Goal: Transaction & Acquisition: Purchase product/service

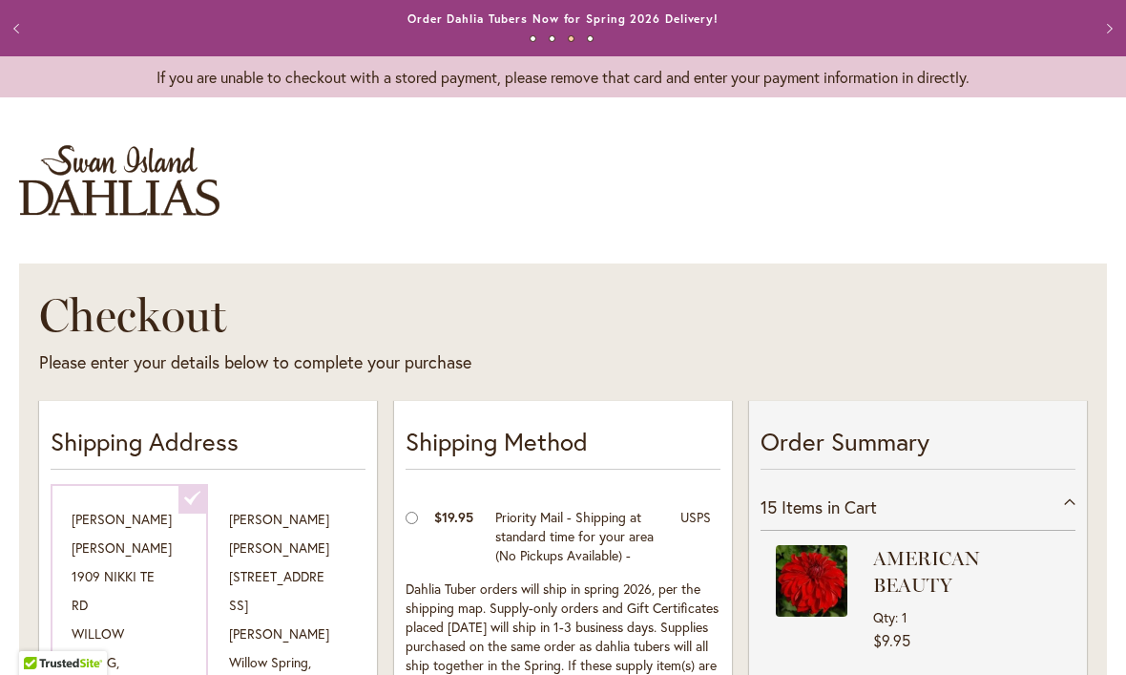
select select "**********"
click at [14, 28] on button "Previous" at bounding box center [19, 29] width 38 height 38
click at [17, 32] on button "Previous" at bounding box center [19, 29] width 38 height 38
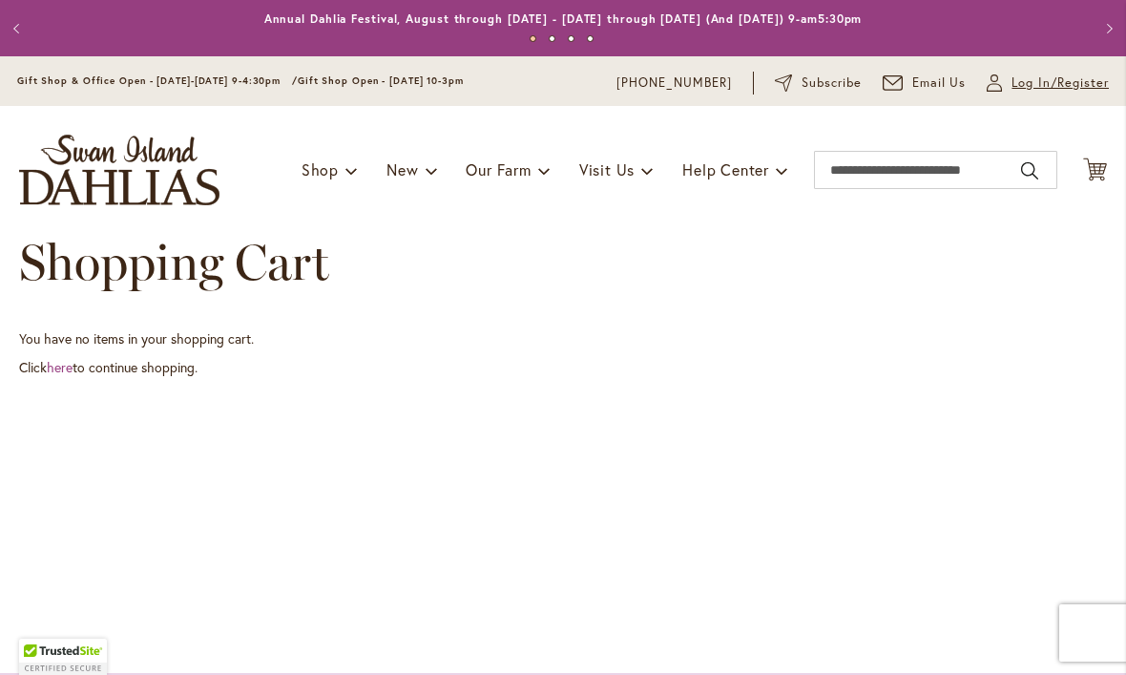
click at [1015, 84] on span "Log In/Register" at bounding box center [1060, 83] width 97 height 19
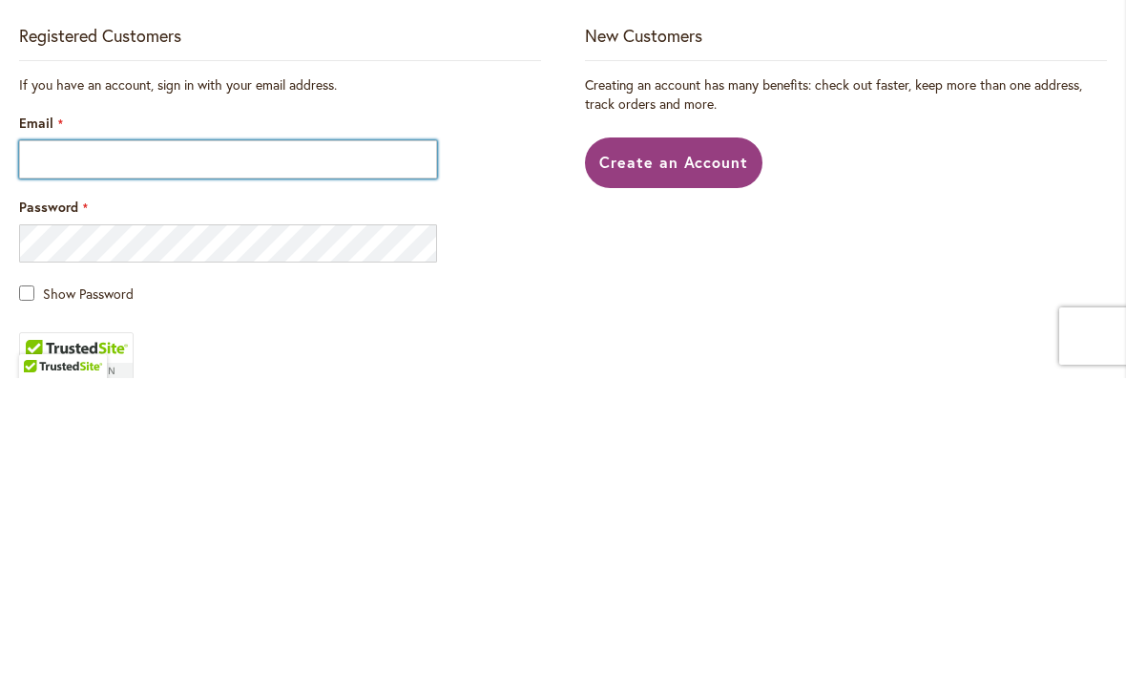
scroll to position [100, 0]
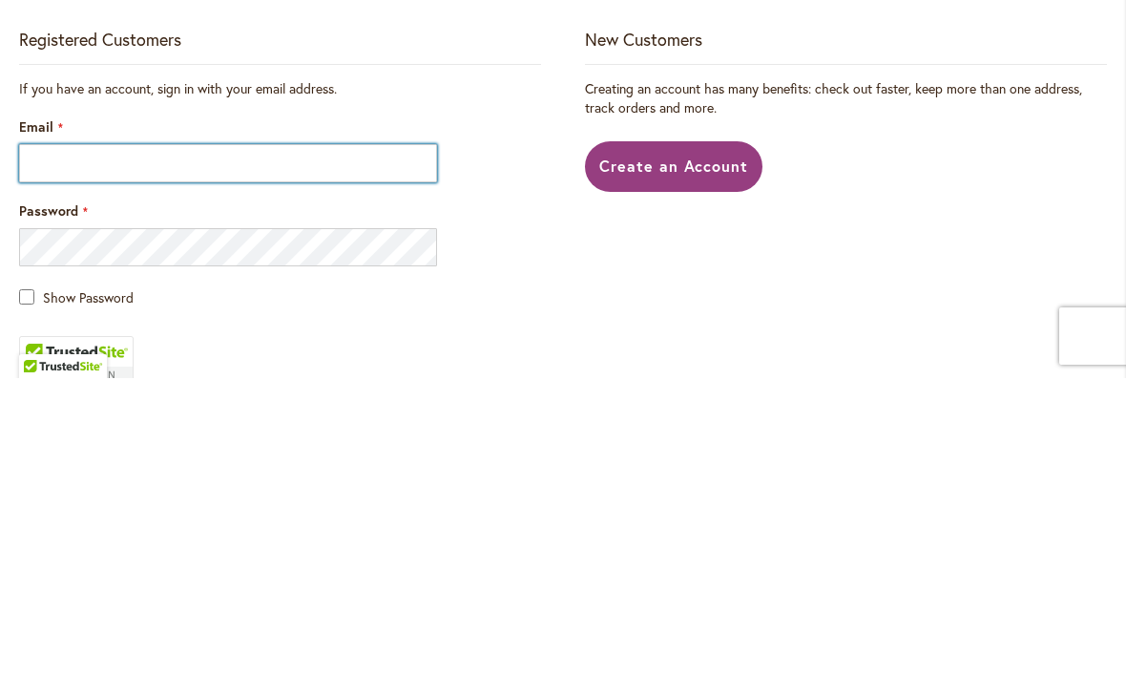
type input "**********"
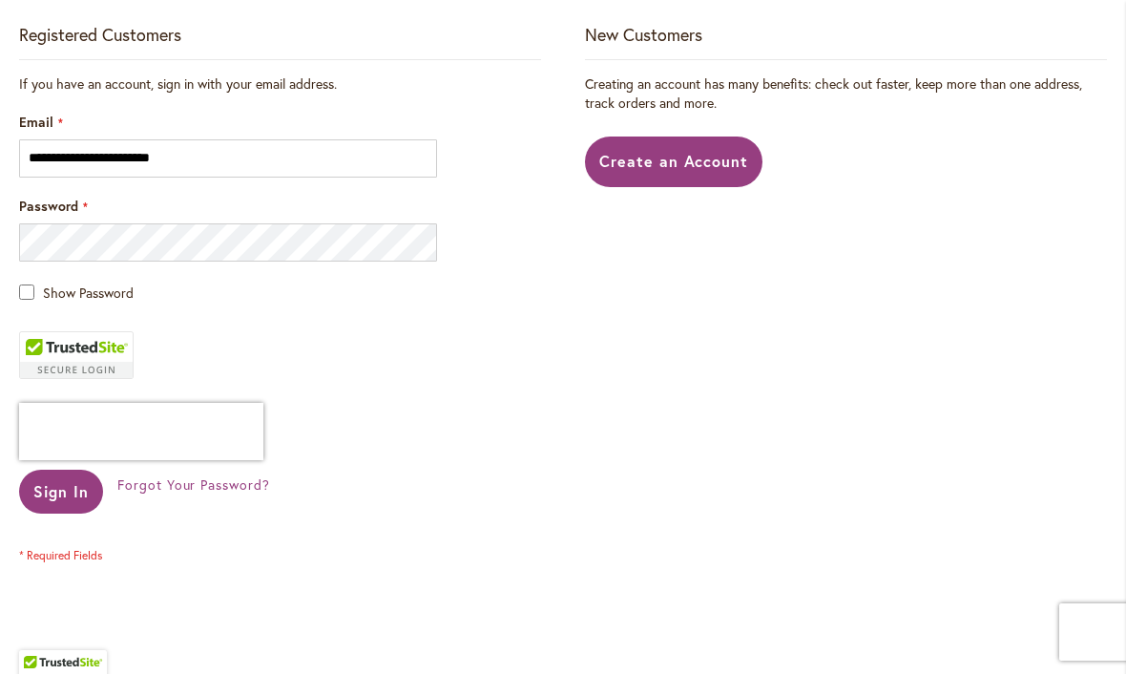
scroll to position [404, 0]
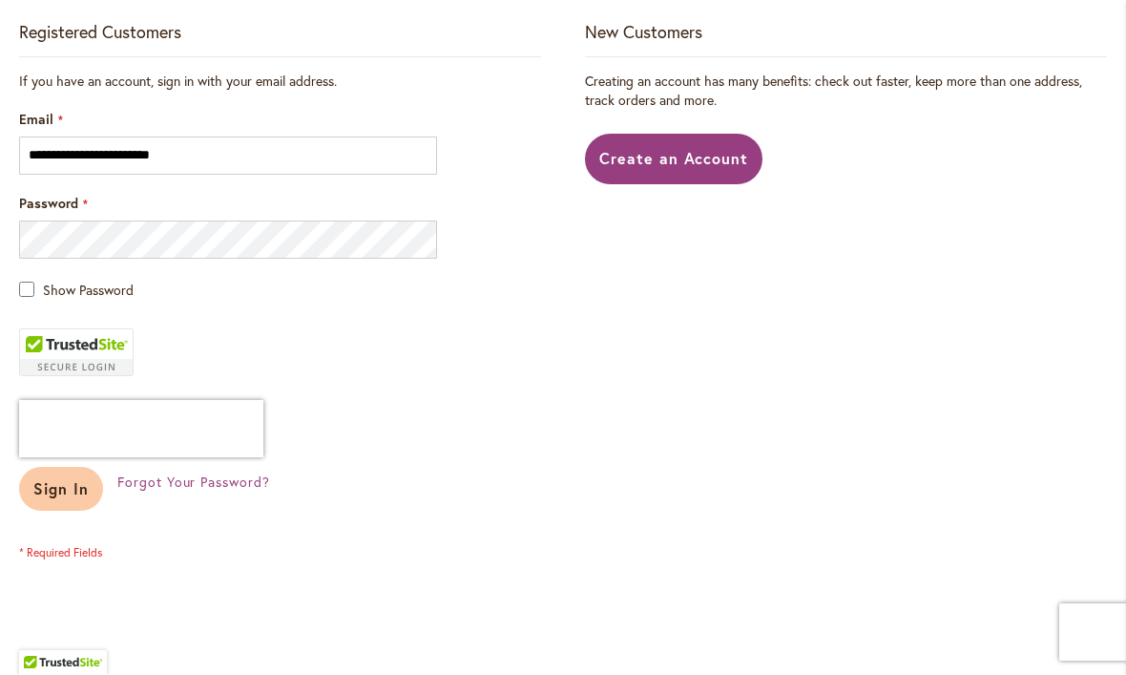
click at [51, 495] on span "Sign In" at bounding box center [60, 489] width 55 height 20
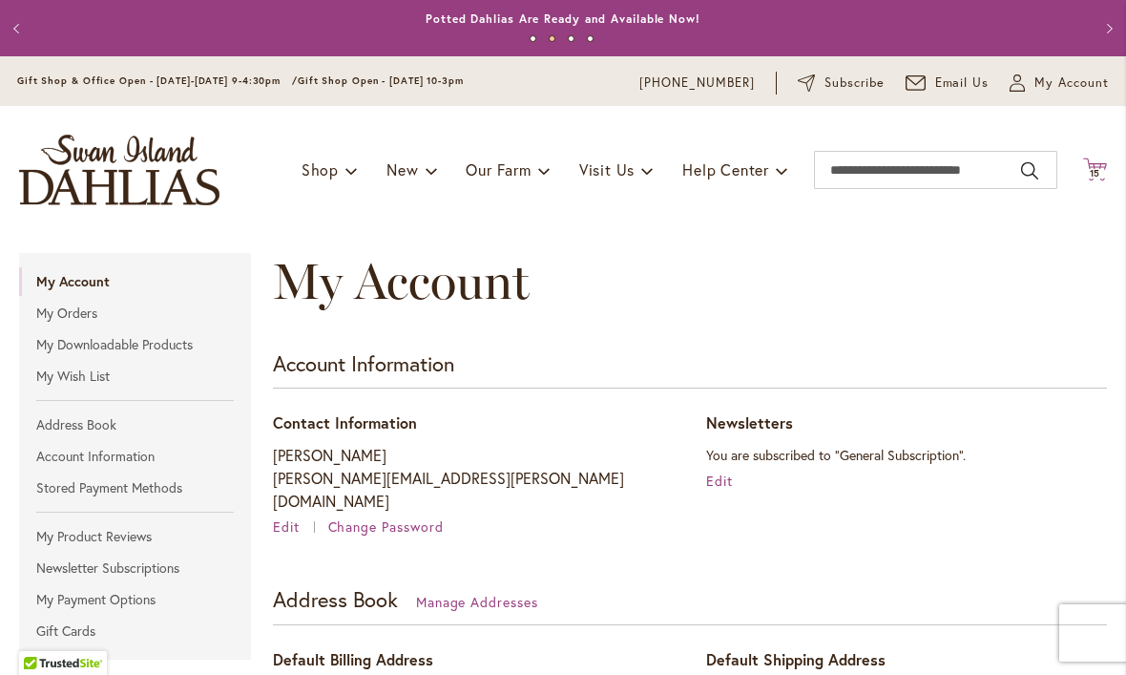
click at [1103, 172] on span "15 15 items" at bounding box center [1095, 174] width 19 height 10
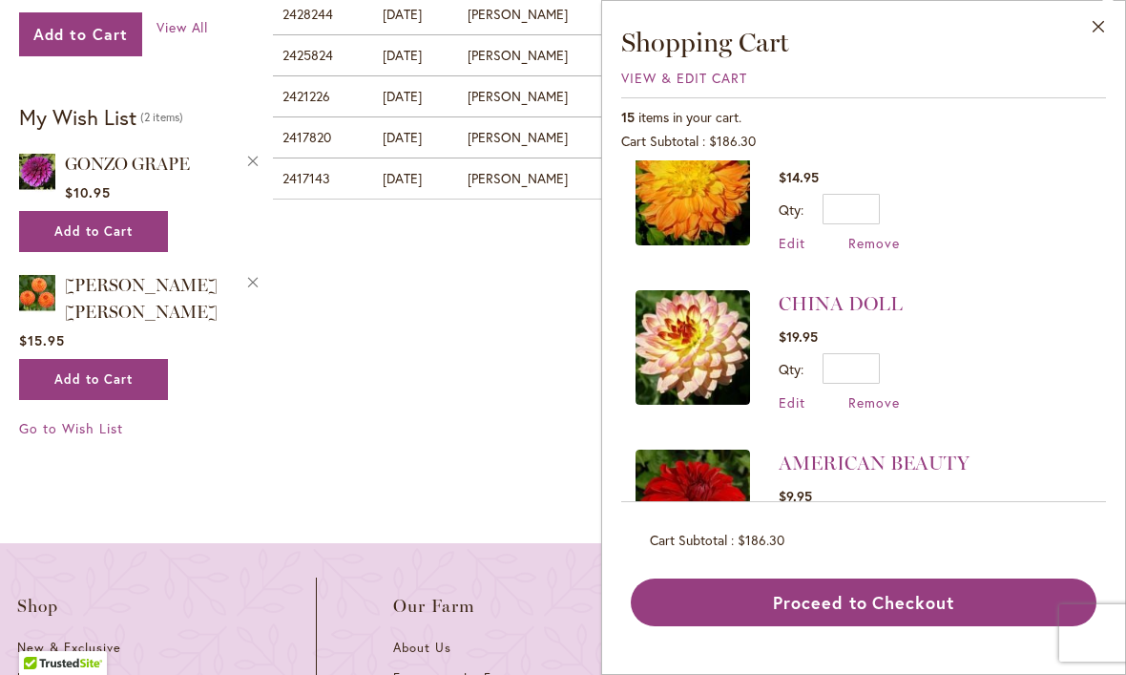
scroll to position [1982, 0]
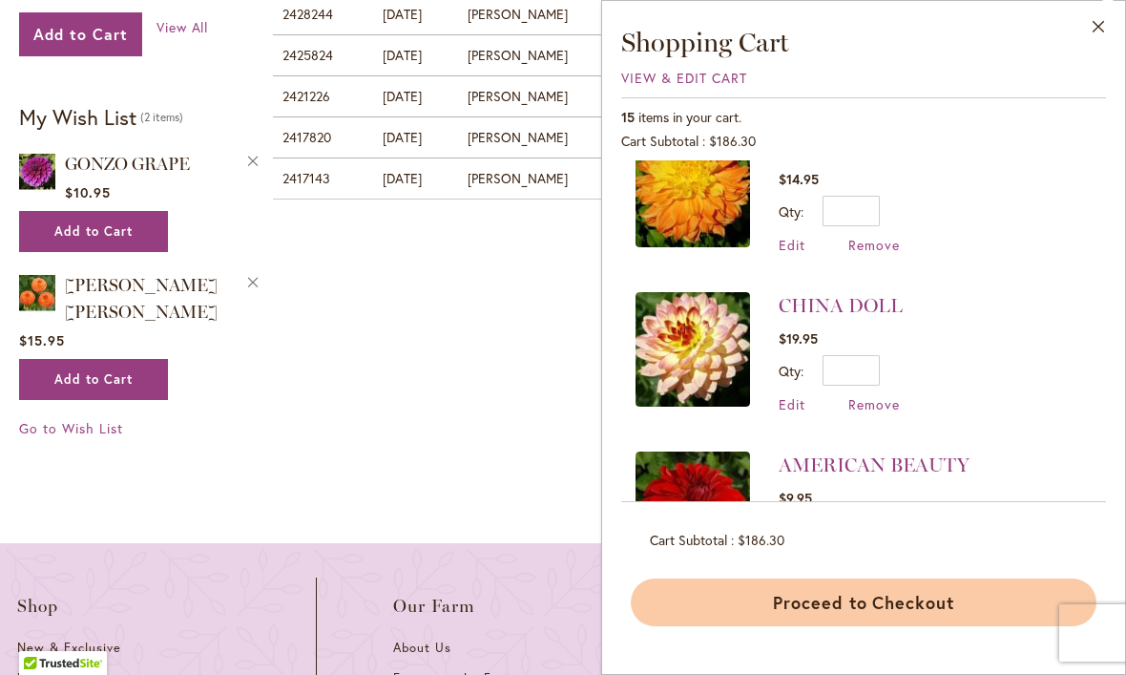
click at [958, 626] on button "Proceed to Checkout" at bounding box center [864, 602] width 466 height 48
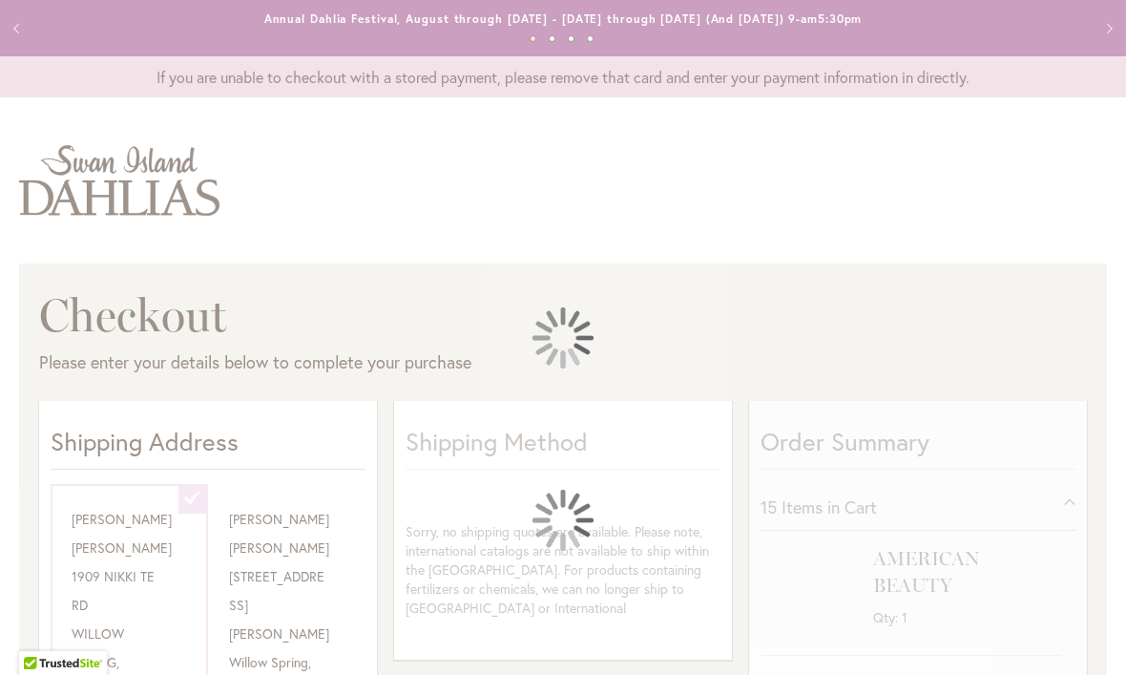
select select "**********"
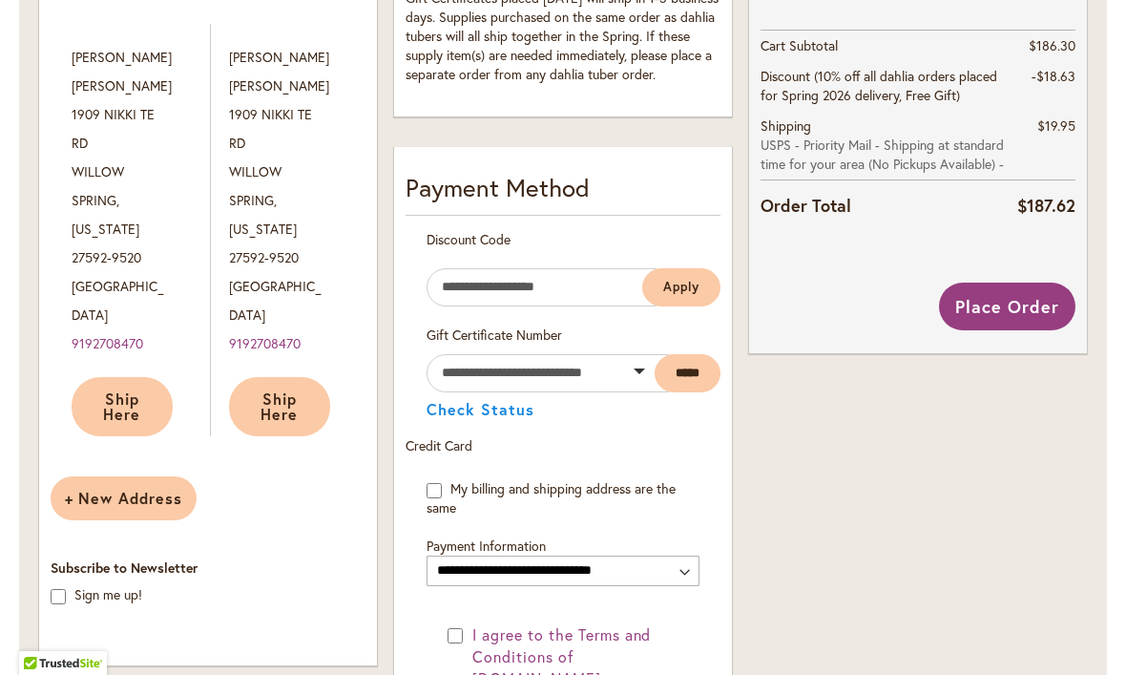
scroll to position [917, 0]
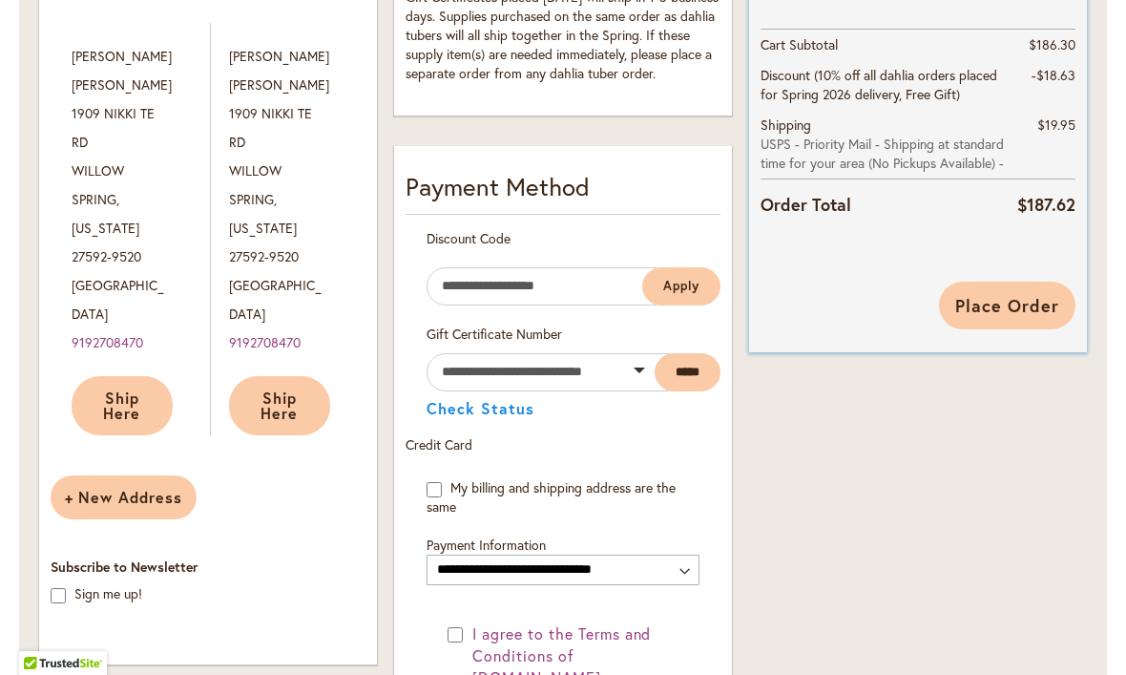
click at [1009, 300] on span "Place Order" at bounding box center [1008, 305] width 104 height 23
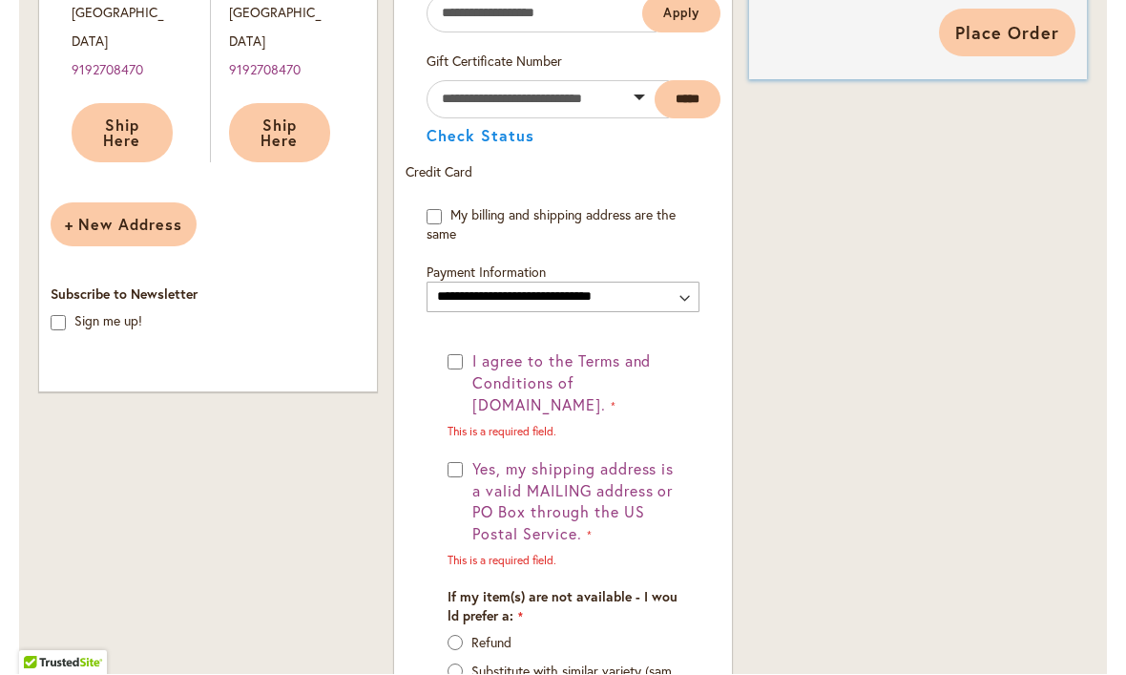
scroll to position [1206, 0]
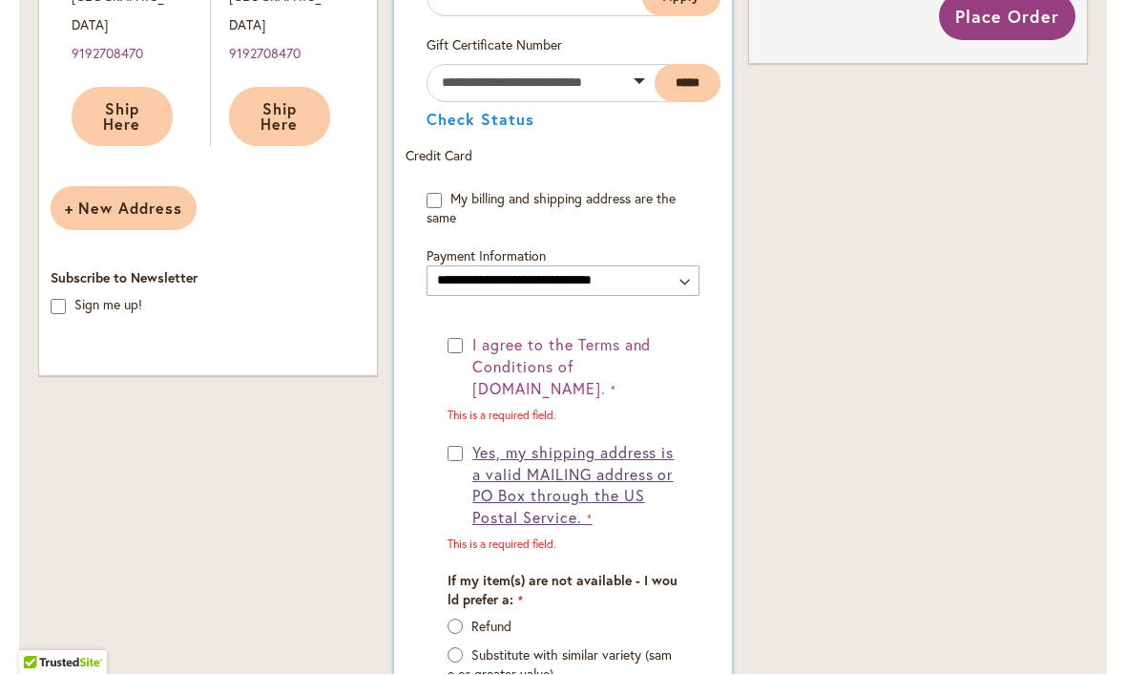
click at [476, 453] on span "Yes, my shipping address is a valid MAILING address or PO Box through the US Po…" at bounding box center [573, 486] width 201 height 86
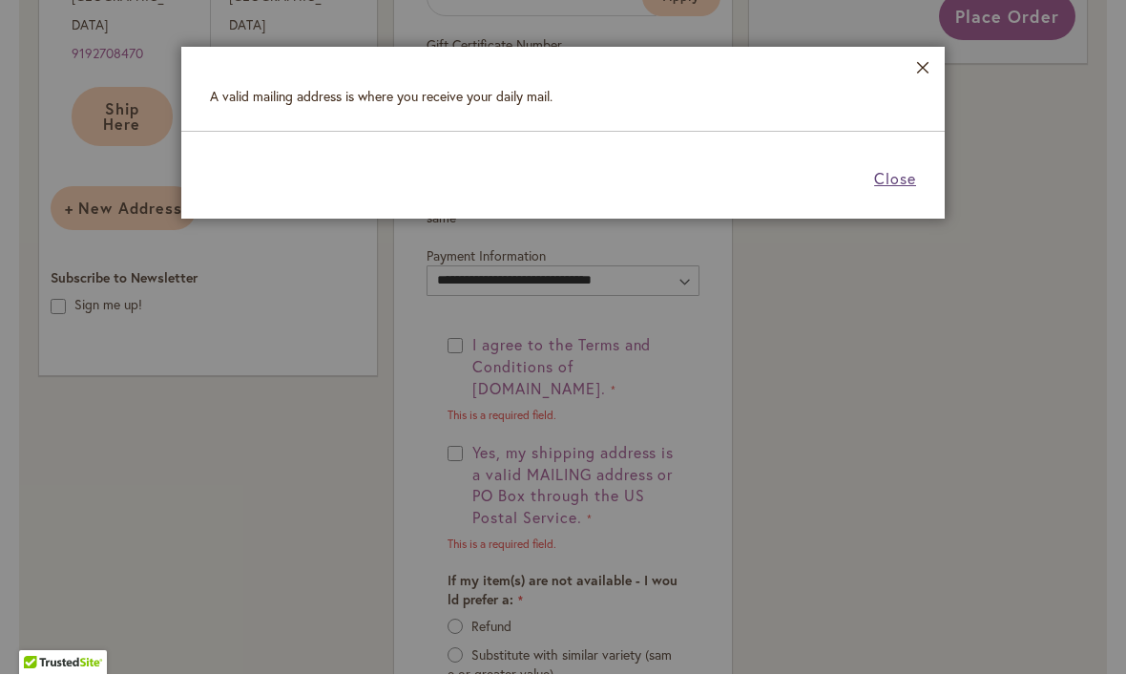
click at [903, 169] on span "Close" at bounding box center [895, 179] width 42 height 20
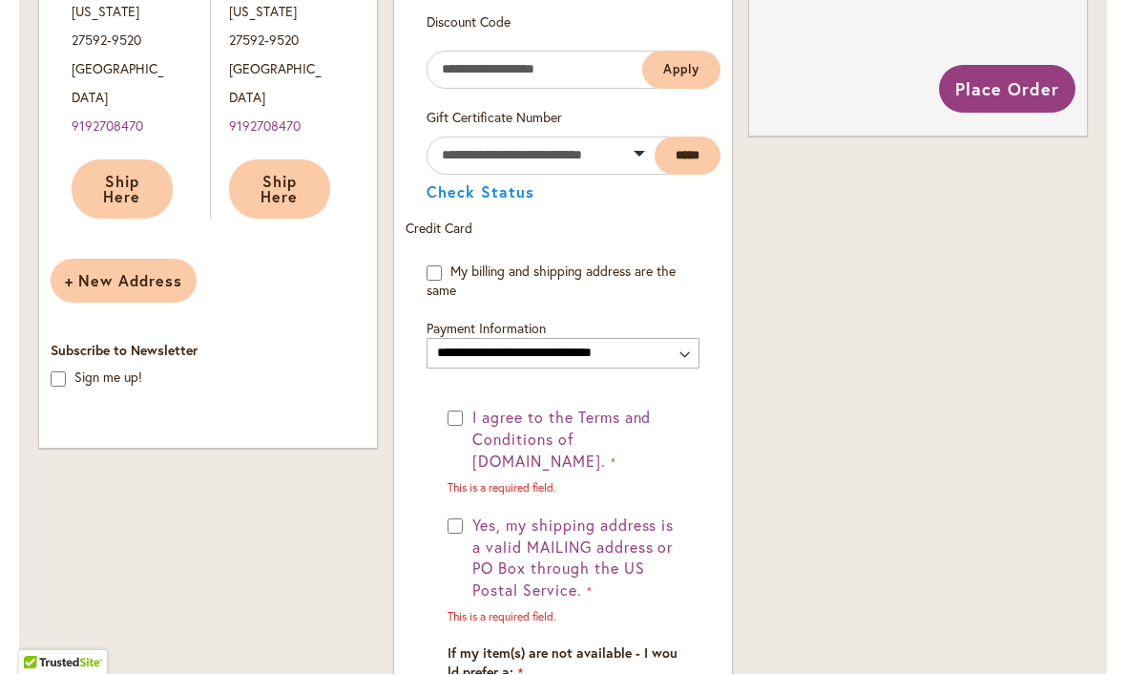
scroll to position [1127, 0]
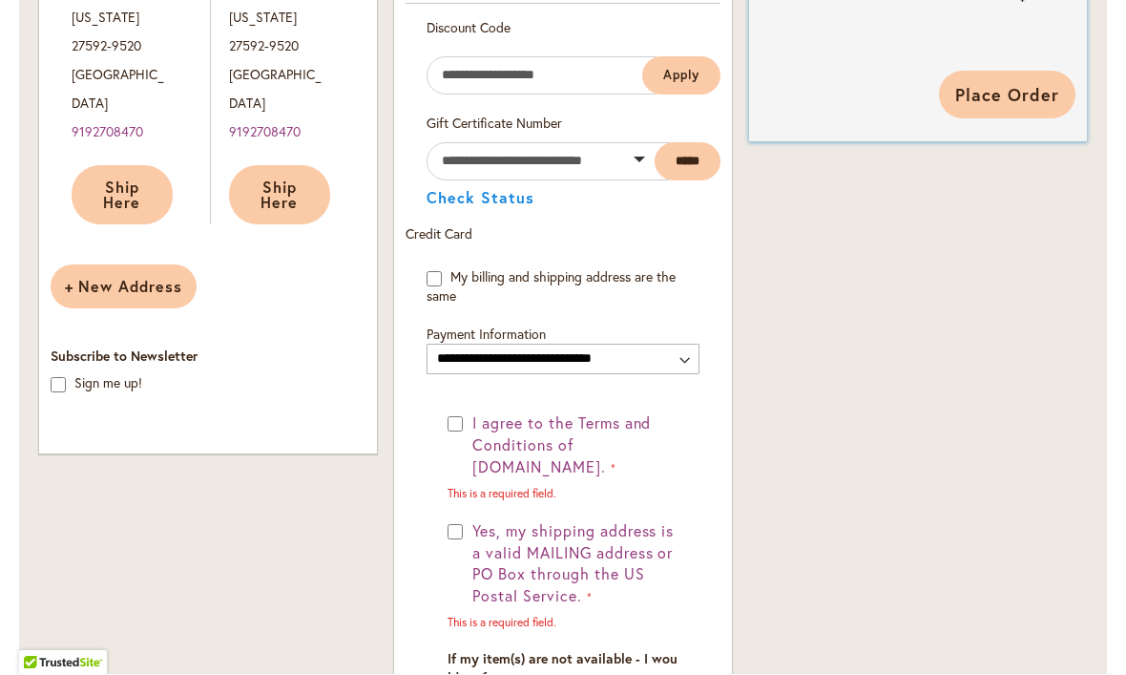
click at [995, 101] on span "Place Order" at bounding box center [1008, 95] width 104 height 23
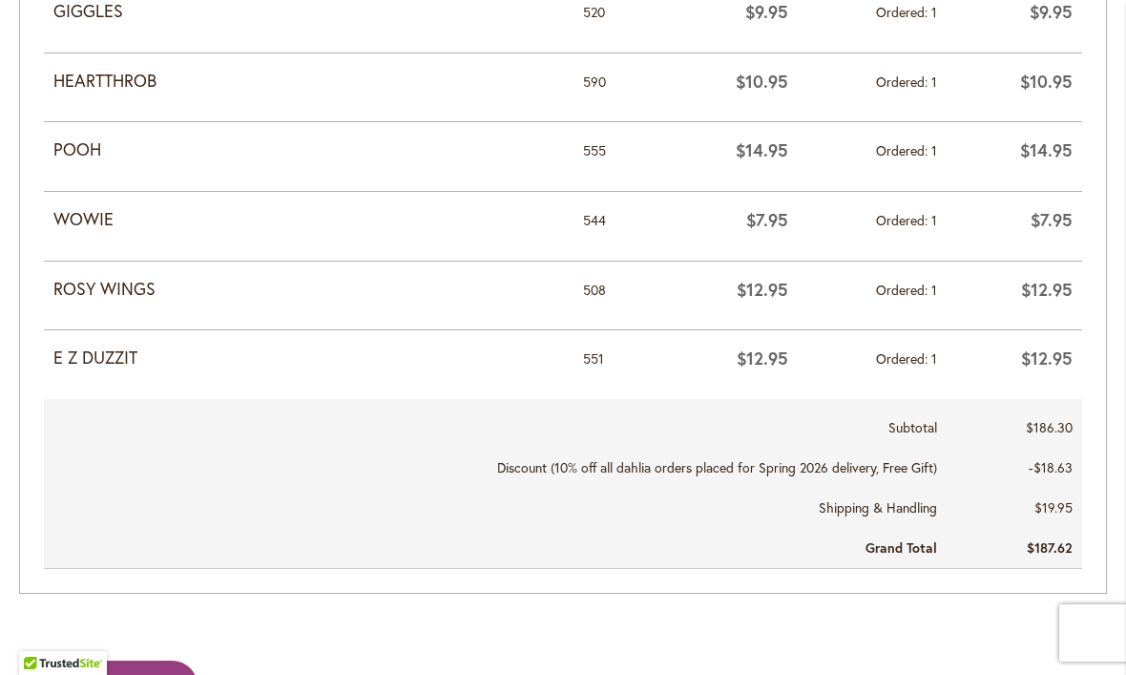
scroll to position [1647, 0]
